Goal: Transaction & Acquisition: Purchase product/service

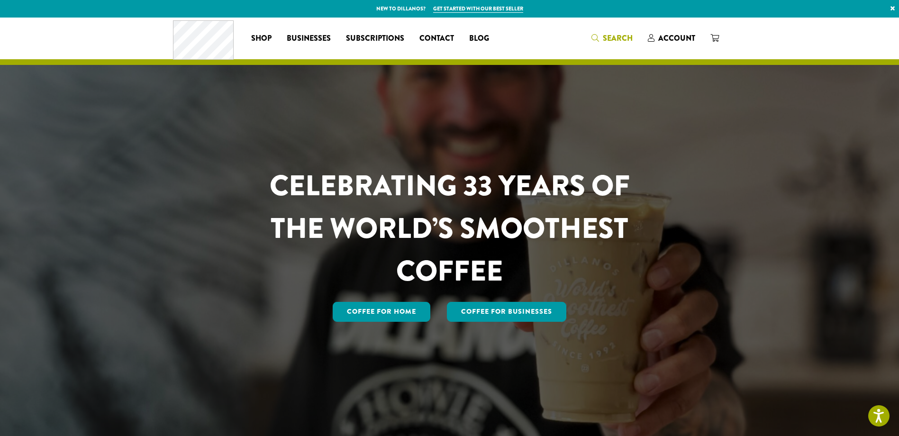
click at [615, 38] on span "Search" at bounding box center [618, 38] width 30 height 11
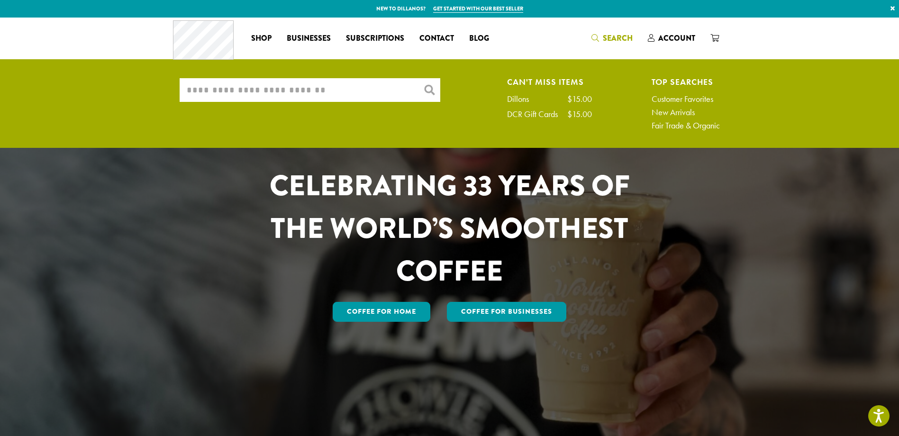
click at [612, 38] on span "Search" at bounding box center [618, 38] width 30 height 11
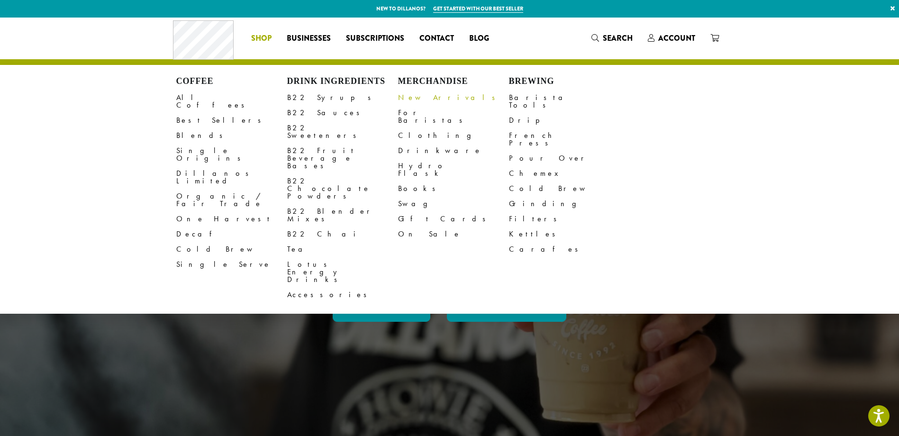
click at [417, 97] on link "New Arrivals" at bounding box center [453, 97] width 111 height 15
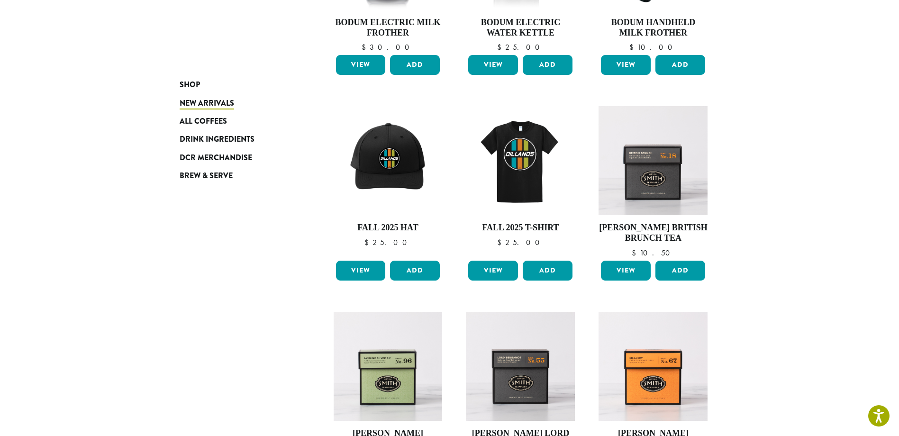
scroll to position [217, 0]
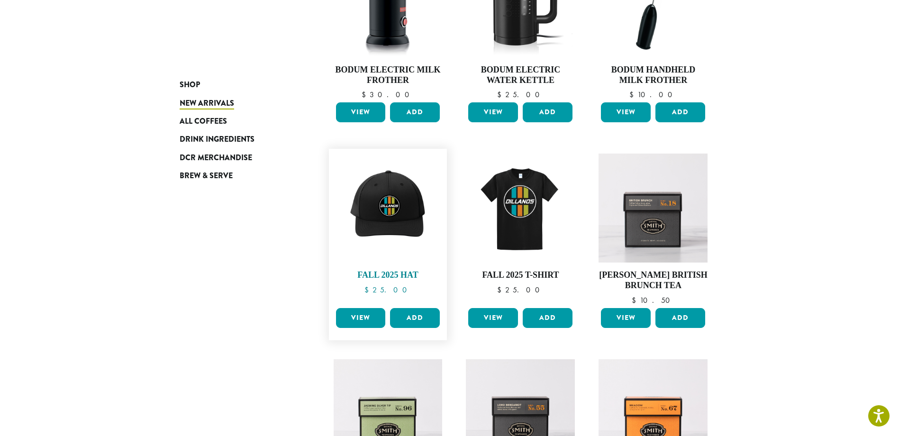
click at [384, 200] on img at bounding box center [387, 208] width 109 height 109
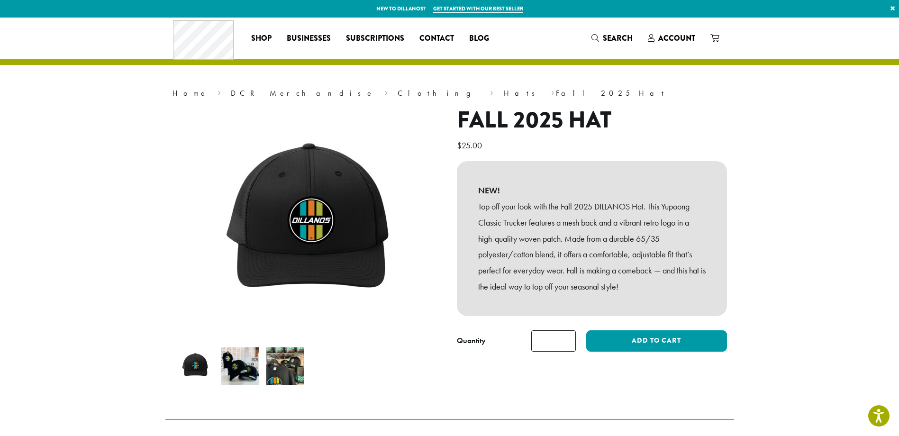
click at [239, 365] on img at bounding box center [239, 365] width 37 height 37
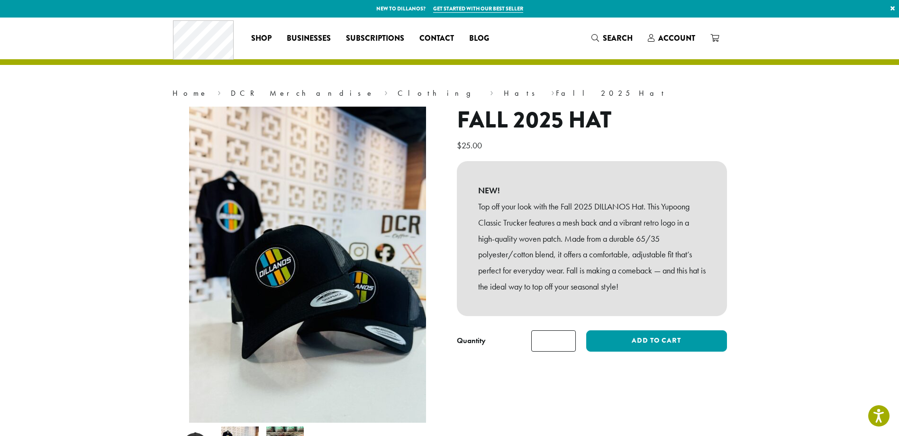
scroll to position [95, 0]
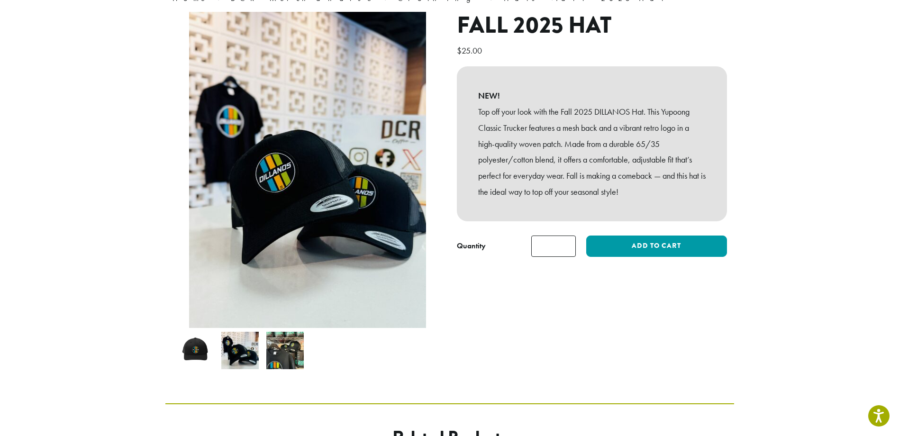
click at [284, 357] on img at bounding box center [284, 350] width 37 height 37
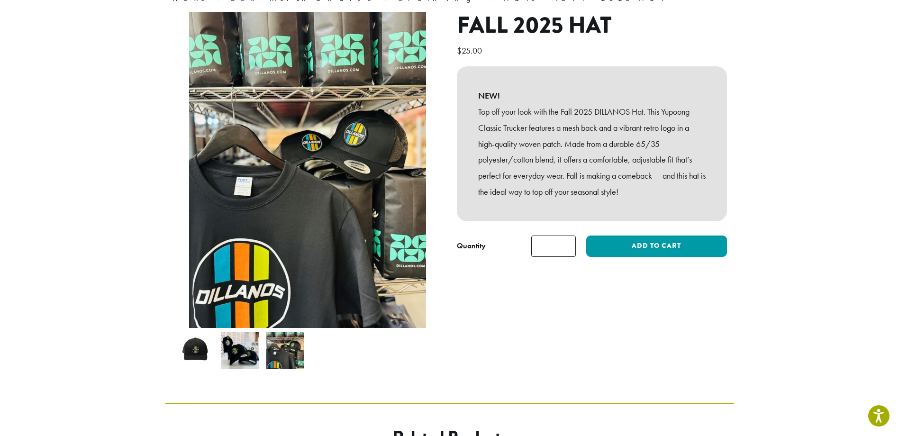
click at [245, 354] on img at bounding box center [239, 350] width 37 height 37
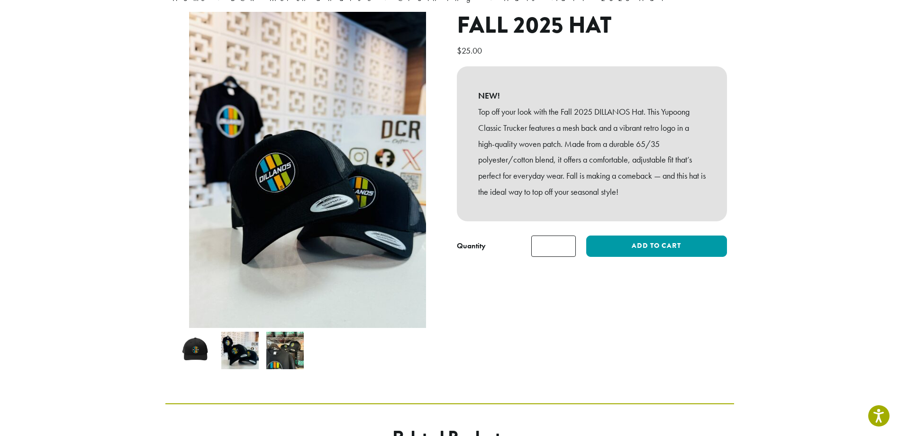
click at [199, 345] on img at bounding box center [194, 350] width 37 height 37
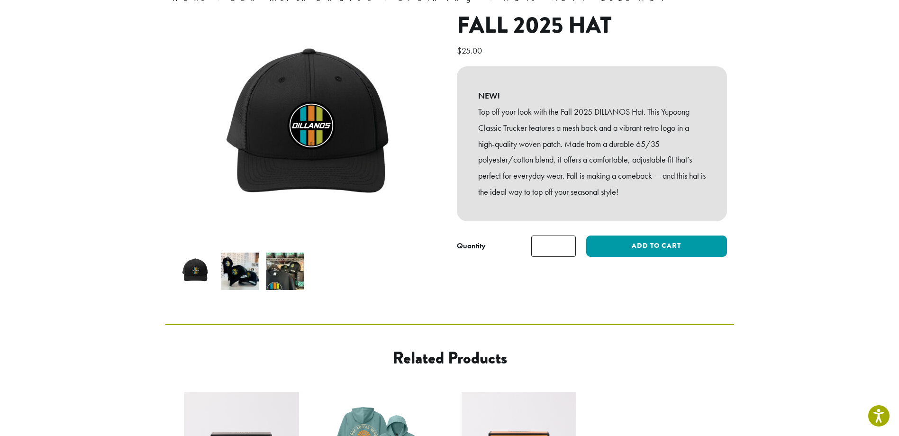
click at [244, 275] on img at bounding box center [239, 271] width 37 height 37
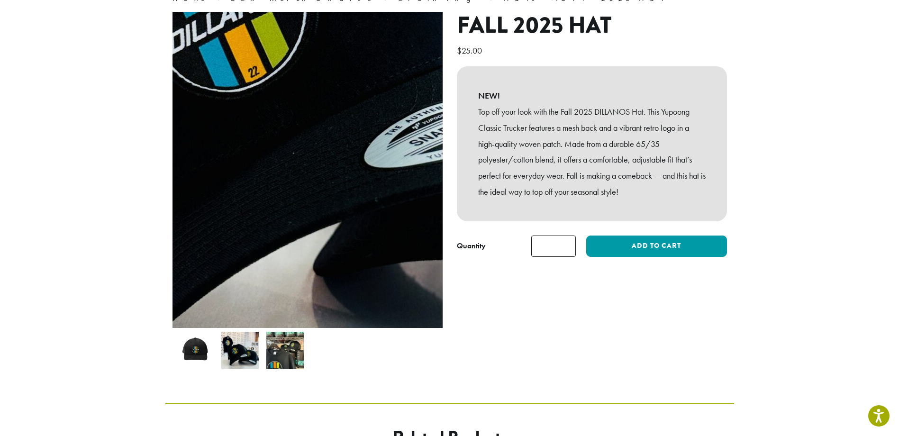
scroll to position [0, 0]
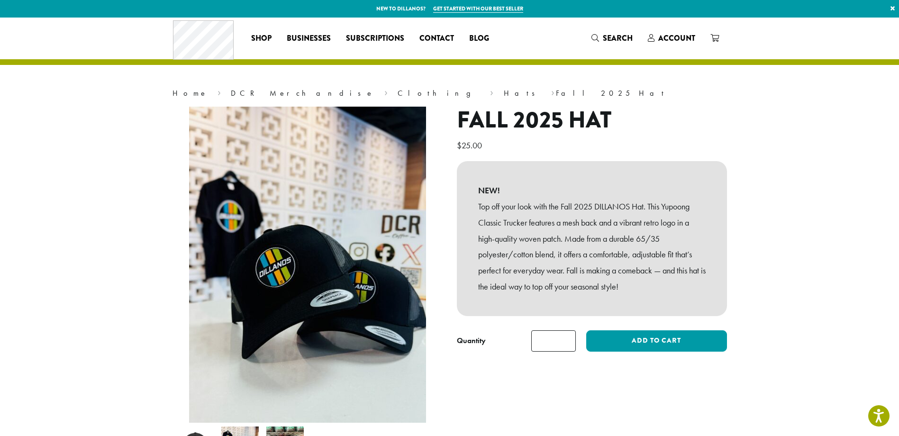
click at [69, 217] on section "Home › DCR Merchandise › Clothing › Hats › Fall 2025 Hat Fall 2025 Hat $ 25.00 …" at bounding box center [449, 258] width 899 height 481
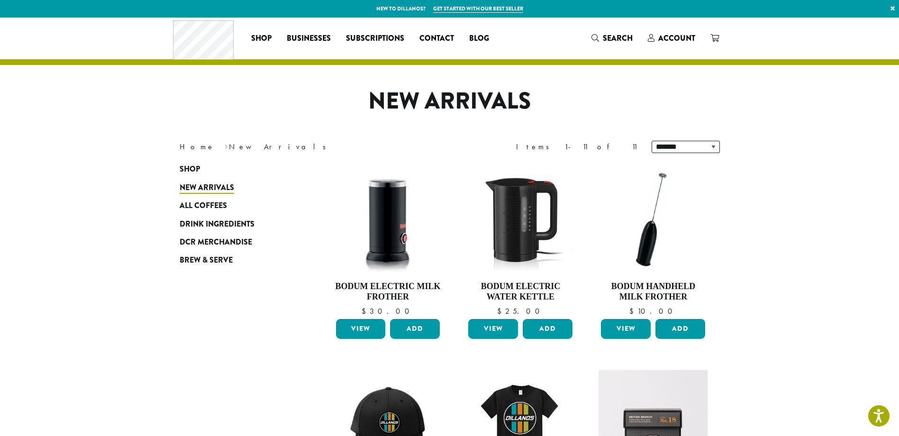
scroll to position [142, 0]
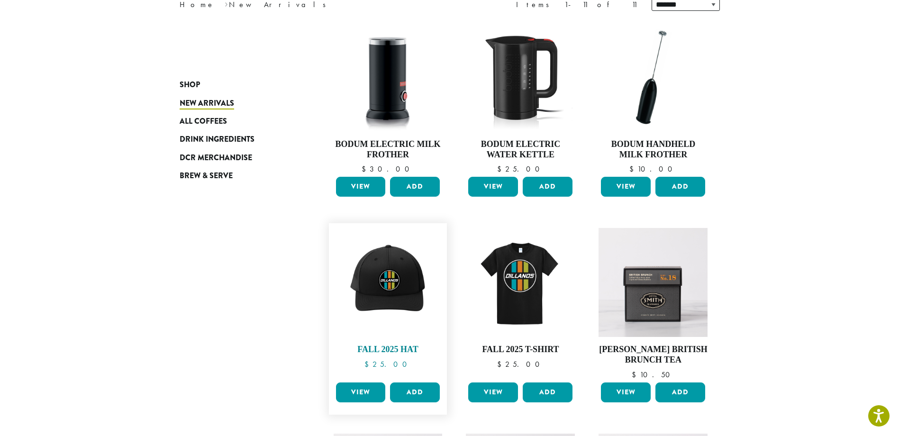
click at [381, 284] on img at bounding box center [387, 282] width 109 height 109
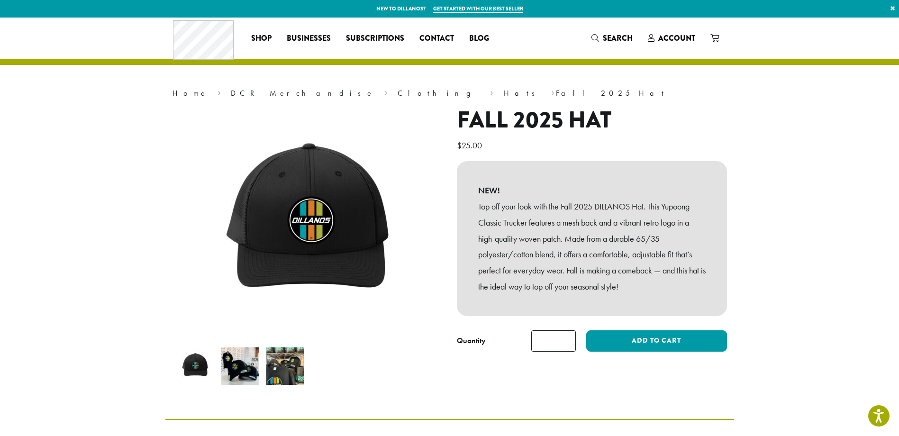
click at [100, 221] on section "Home › DCR Merchandise › Clothing › Hats › Fall 2025 Hat Fall 2025 Hat $ 25.00 …" at bounding box center [449, 218] width 899 height 401
